Goal: Find specific page/section: Find specific page/section

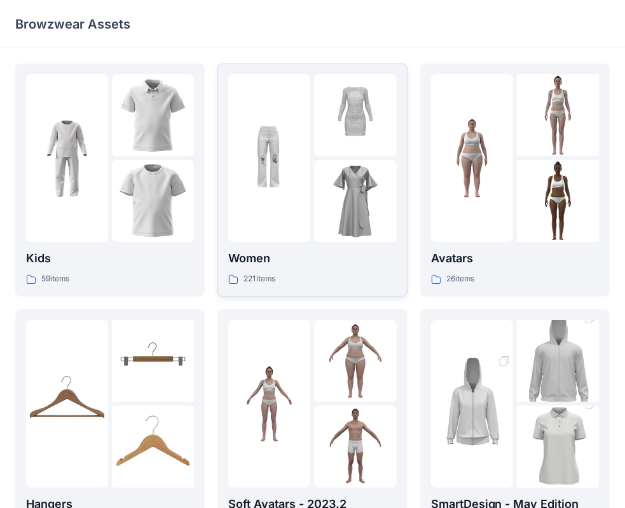
click at [320, 167] on img at bounding box center [355, 201] width 82 height 82
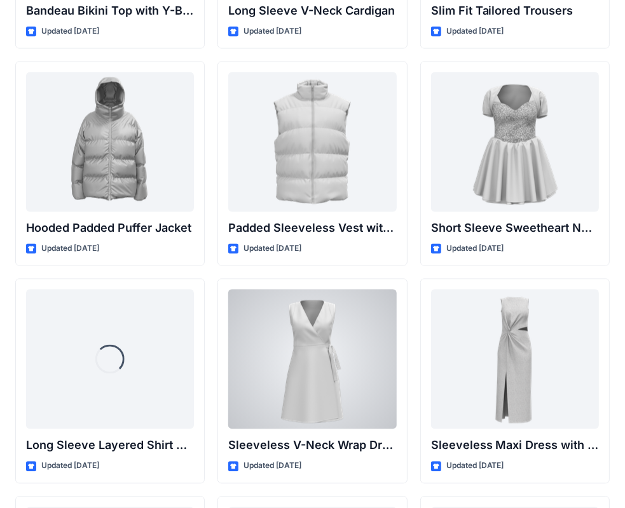
scroll to position [1343, 0]
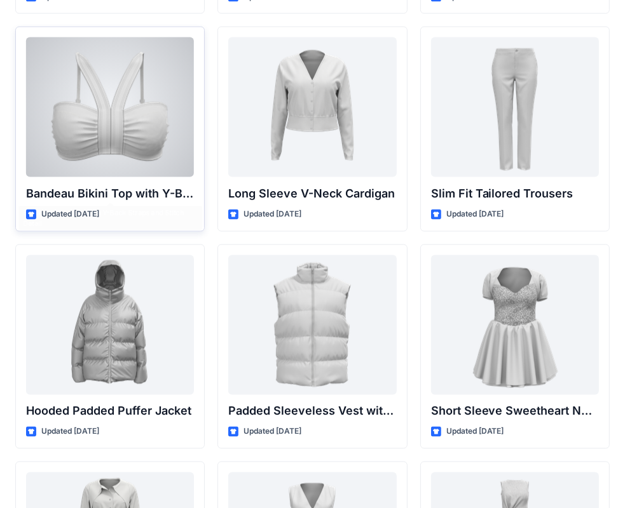
click at [110, 146] on div at bounding box center [110, 107] width 168 height 140
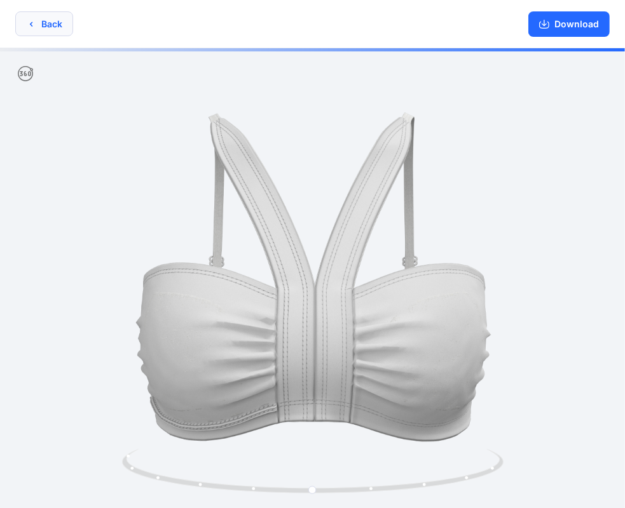
click at [32, 24] on icon "button" at bounding box center [31, 24] width 10 height 10
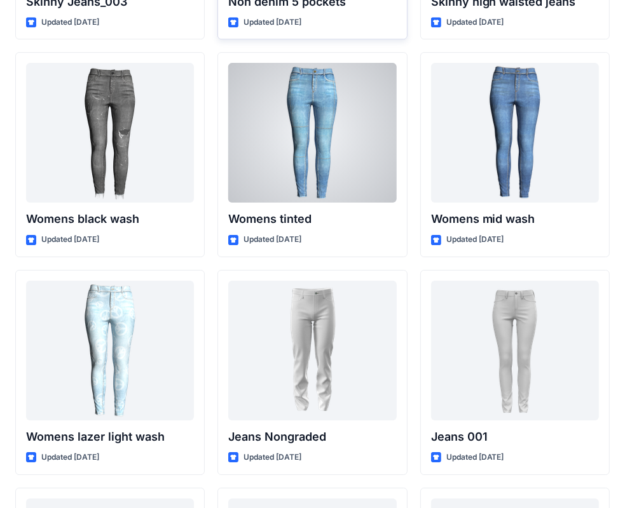
scroll to position [9123, 0]
